Goal: Communication & Community: Answer question/provide support

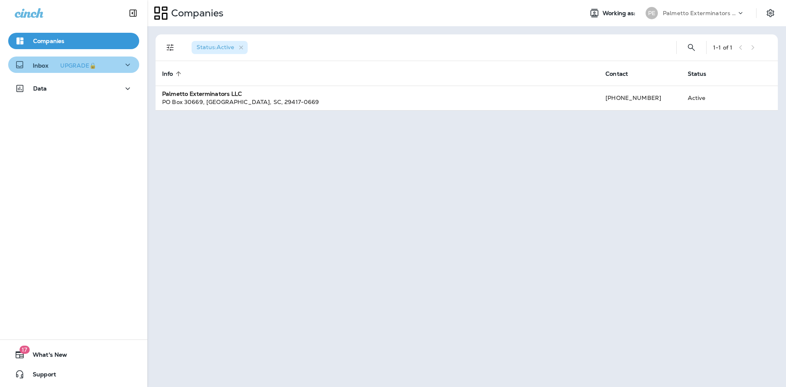
click at [123, 66] on icon "button" at bounding box center [128, 65] width 10 height 10
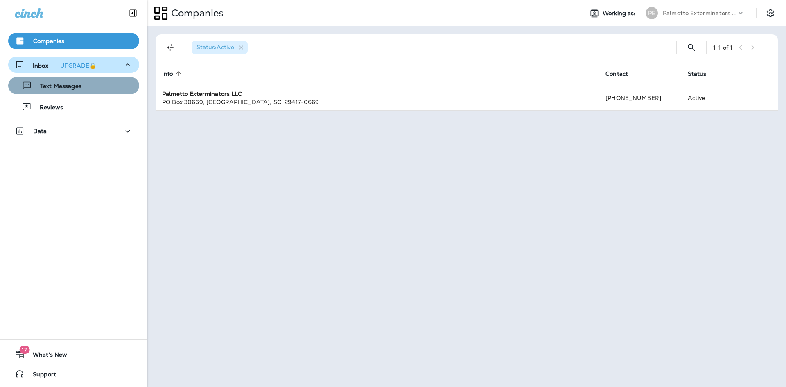
click at [94, 91] on div "Text Messages" at bounding box center [73, 85] width 124 height 12
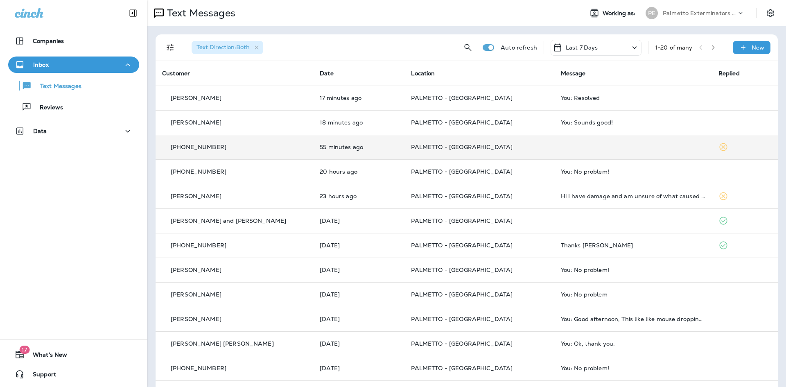
click at [607, 153] on td at bounding box center [633, 147] width 158 height 25
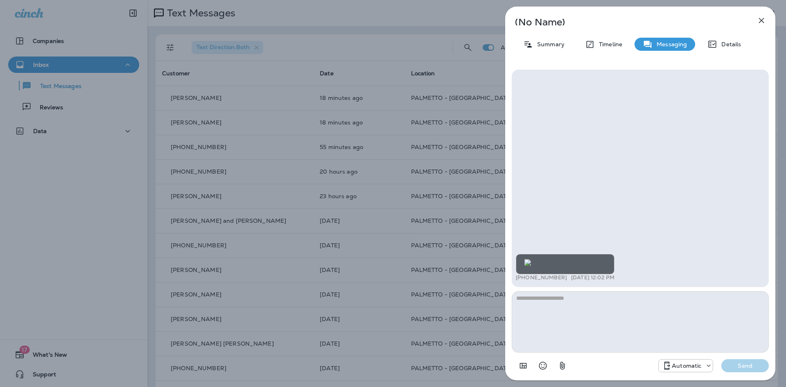
scroll to position [-20, 0]
click at [761, 21] on icon "button" at bounding box center [761, 20] width 5 height 5
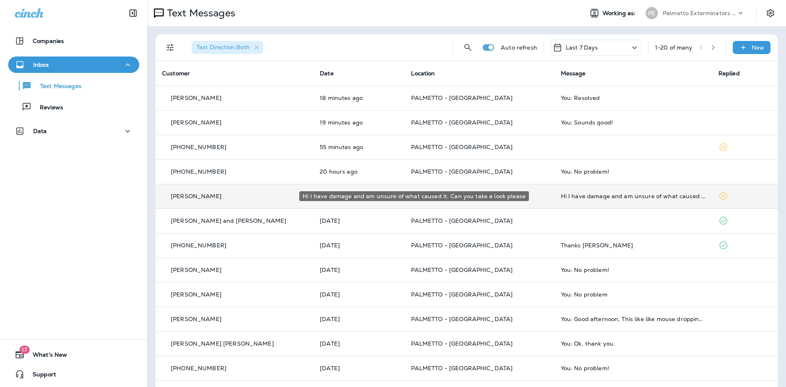
click at [566, 198] on div "Hi I have damage and am unsure of what caused it. Can you take a look please" at bounding box center [633, 196] width 145 height 7
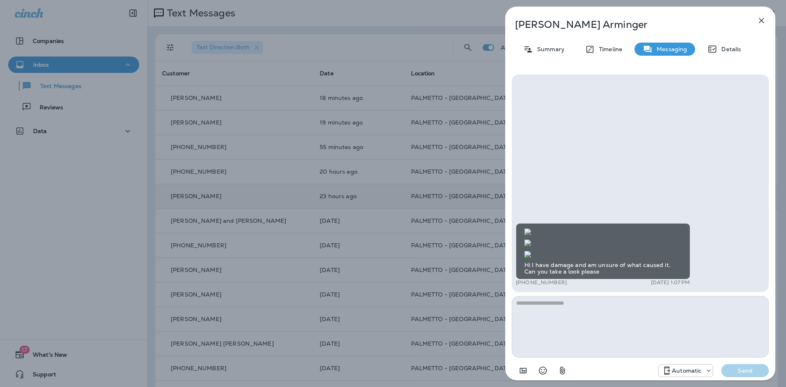
scroll to position [-41, 0]
click at [759, 20] on icon "button" at bounding box center [762, 21] width 10 height 10
